Goal: Information Seeking & Learning: Find specific fact

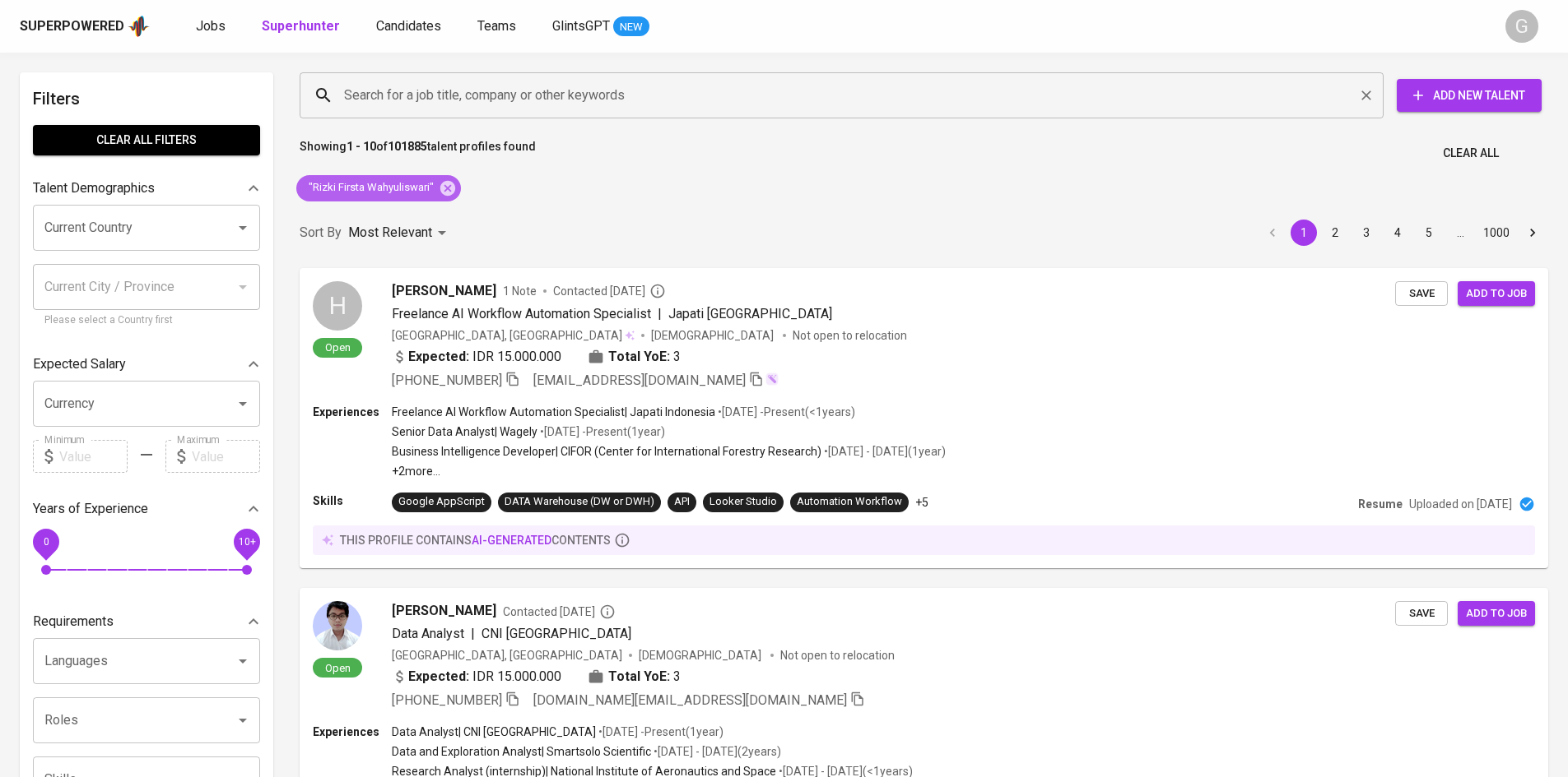
drag, startPoint x: 448, startPoint y: 187, endPoint x: 434, endPoint y: 90, distance: 98.0
click at [448, 187] on icon at bounding box center [448, 188] width 18 height 18
click at [432, 84] on input "Search for a job title, company or other keywords" at bounding box center [845, 96] width 1012 height 31
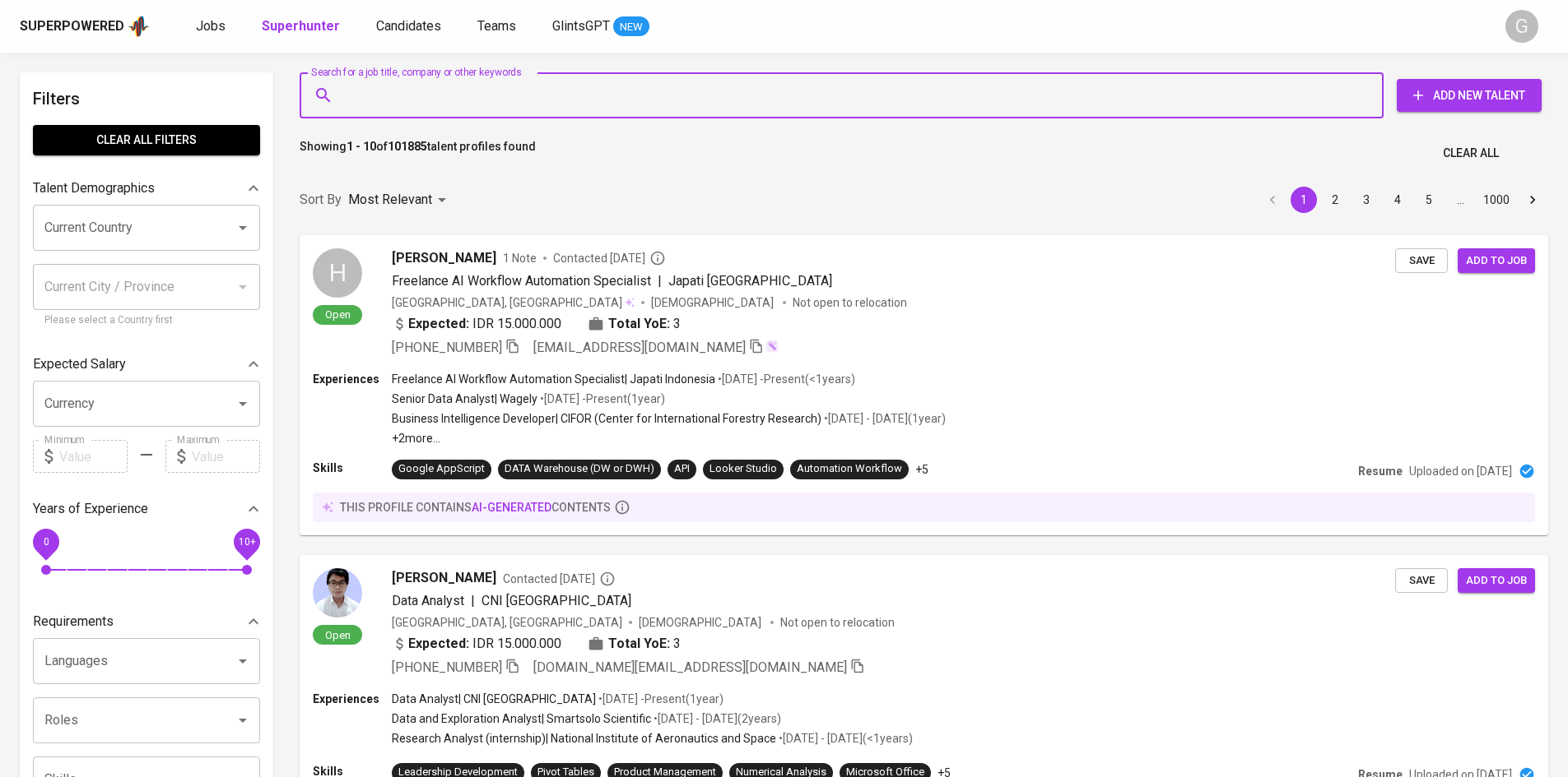
click at [434, 90] on input "Search for a job title, company or other keywords" at bounding box center [845, 96] width 1012 height 31
paste input "[EMAIL_ADDRESS][DOMAIN_NAME]"
type input "[EMAIL_ADDRESS][DOMAIN_NAME]"
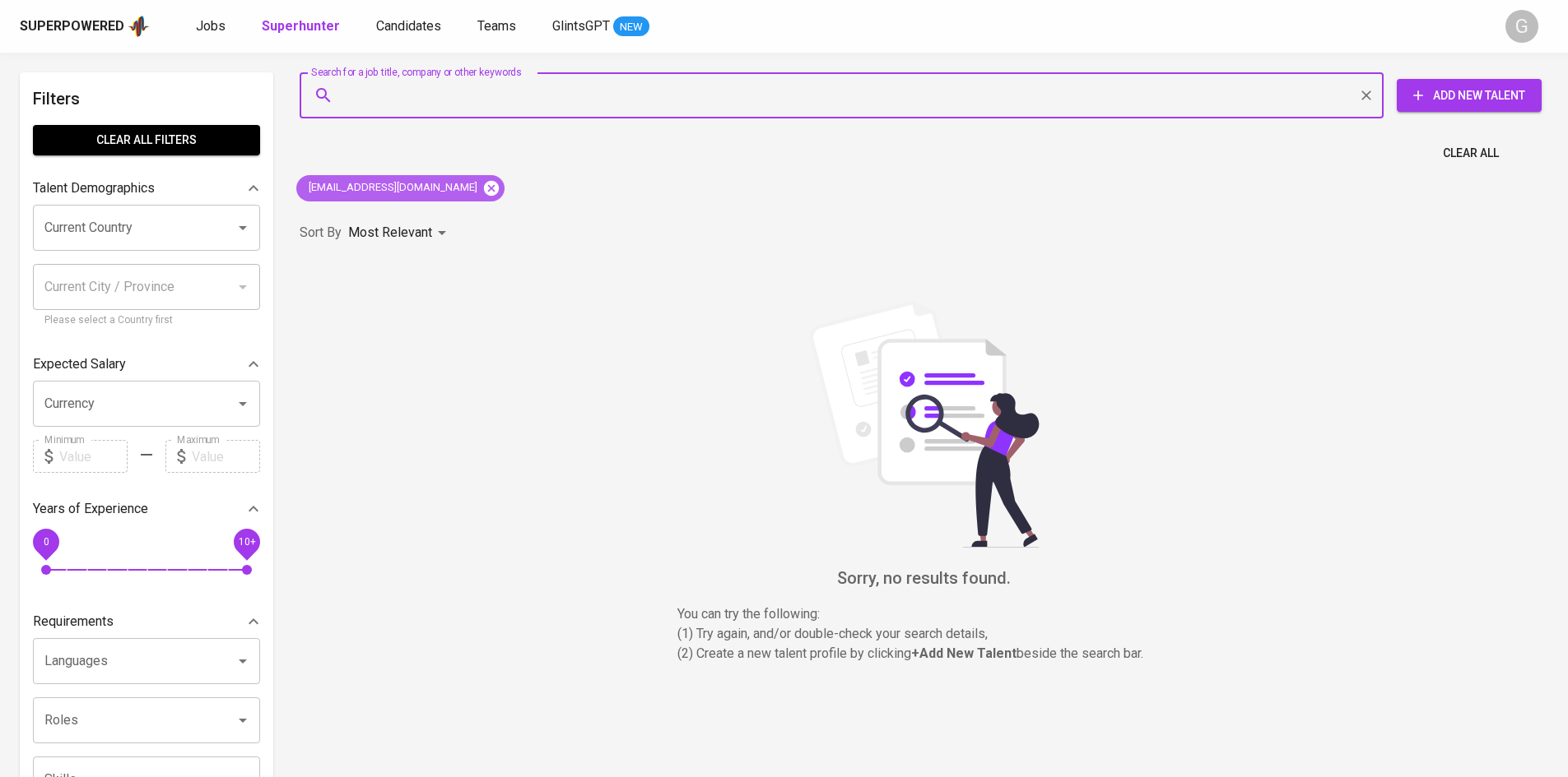
click at [482, 195] on icon at bounding box center [491, 188] width 18 height 18
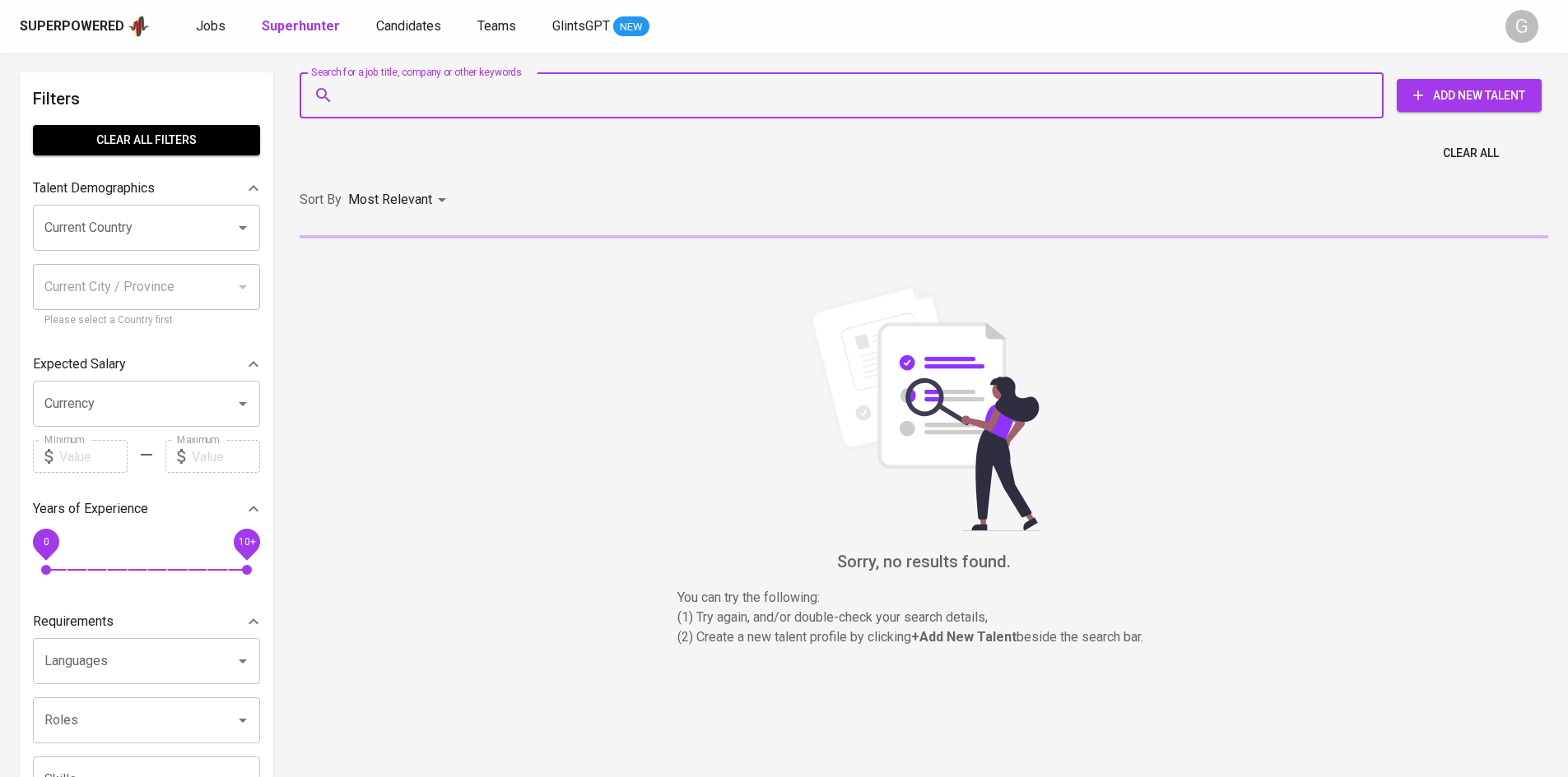
click at [434, 93] on input "Search for a job title, company or other keywords" at bounding box center [845, 96] width 1012 height 31
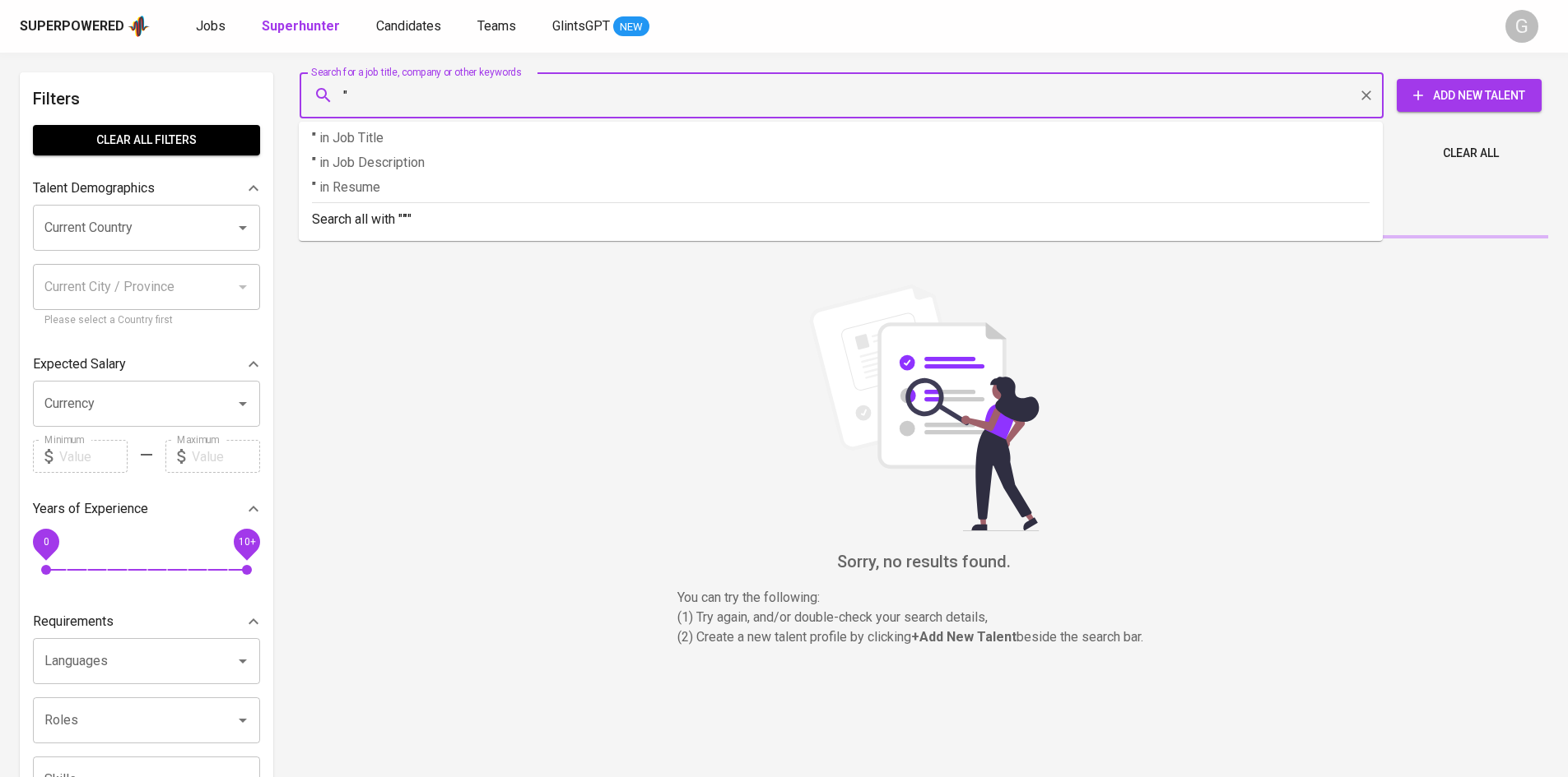
paste input "[PERSON_NAME]"
type input ""Mery Angreini""
